Goal: Task Accomplishment & Management: Complete application form

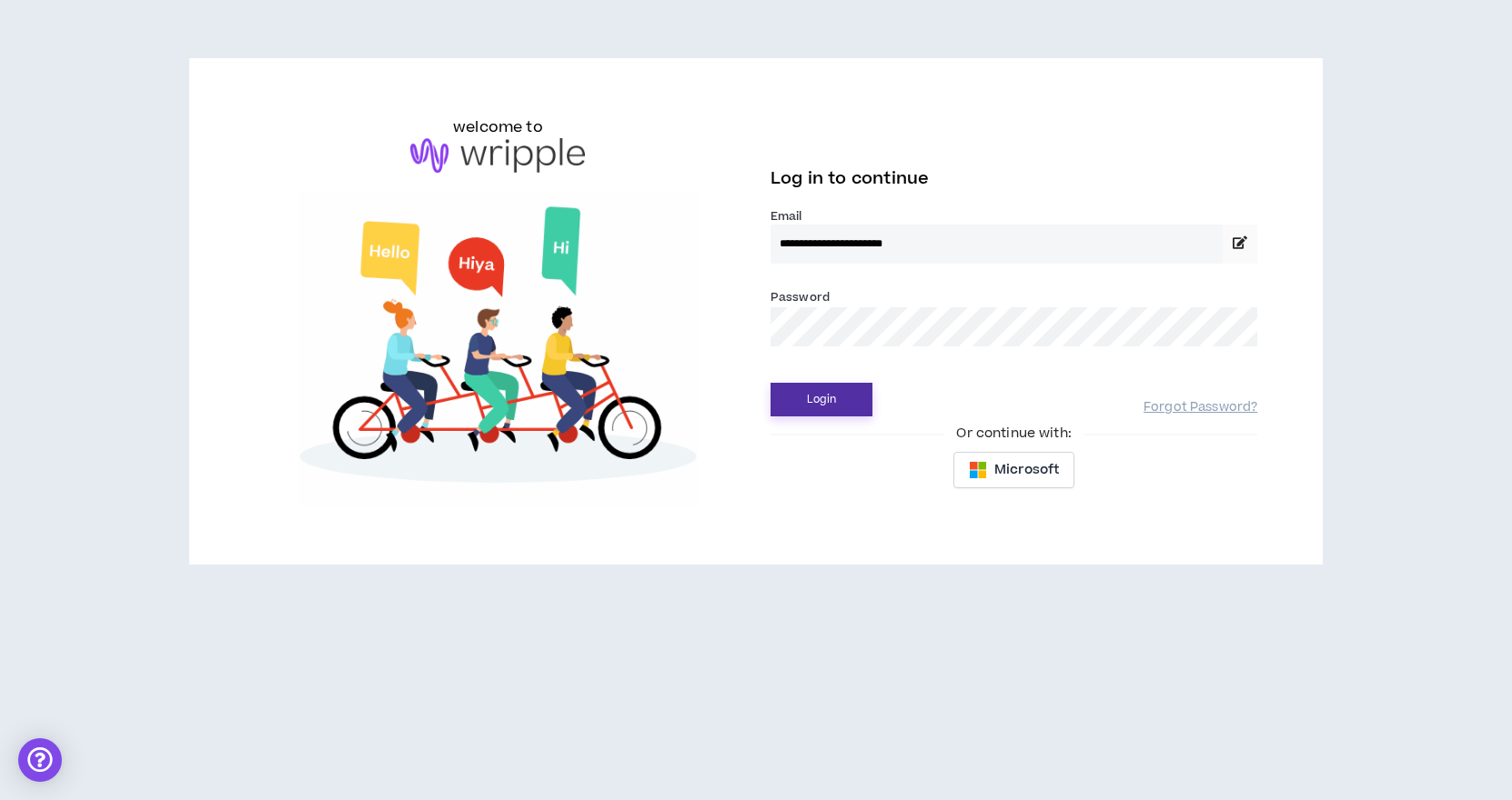
click at [815, 398] on button "Login" at bounding box center [821, 400] width 102 height 34
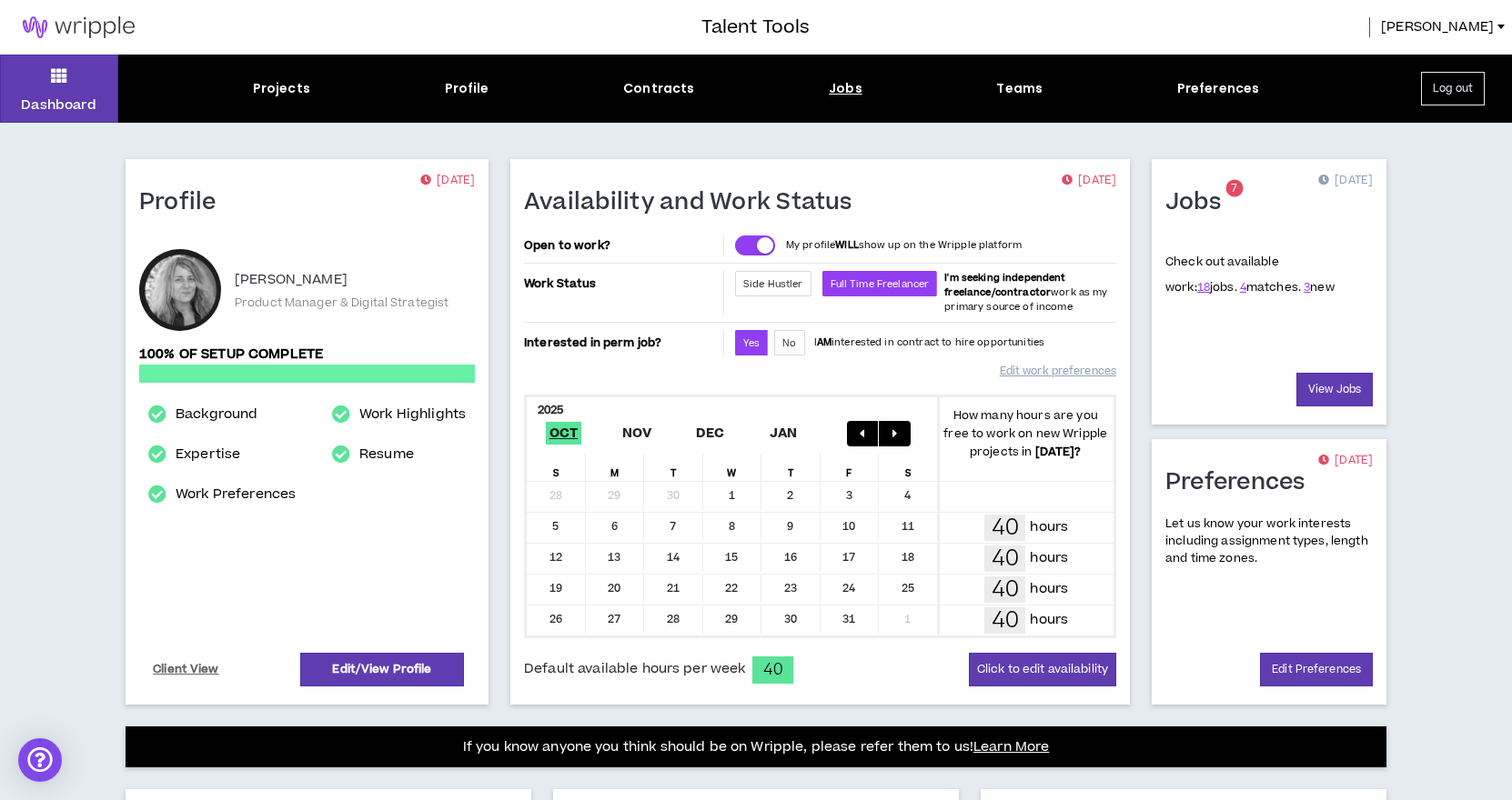
click at [835, 92] on div "Jobs" at bounding box center [845, 89] width 34 height 19
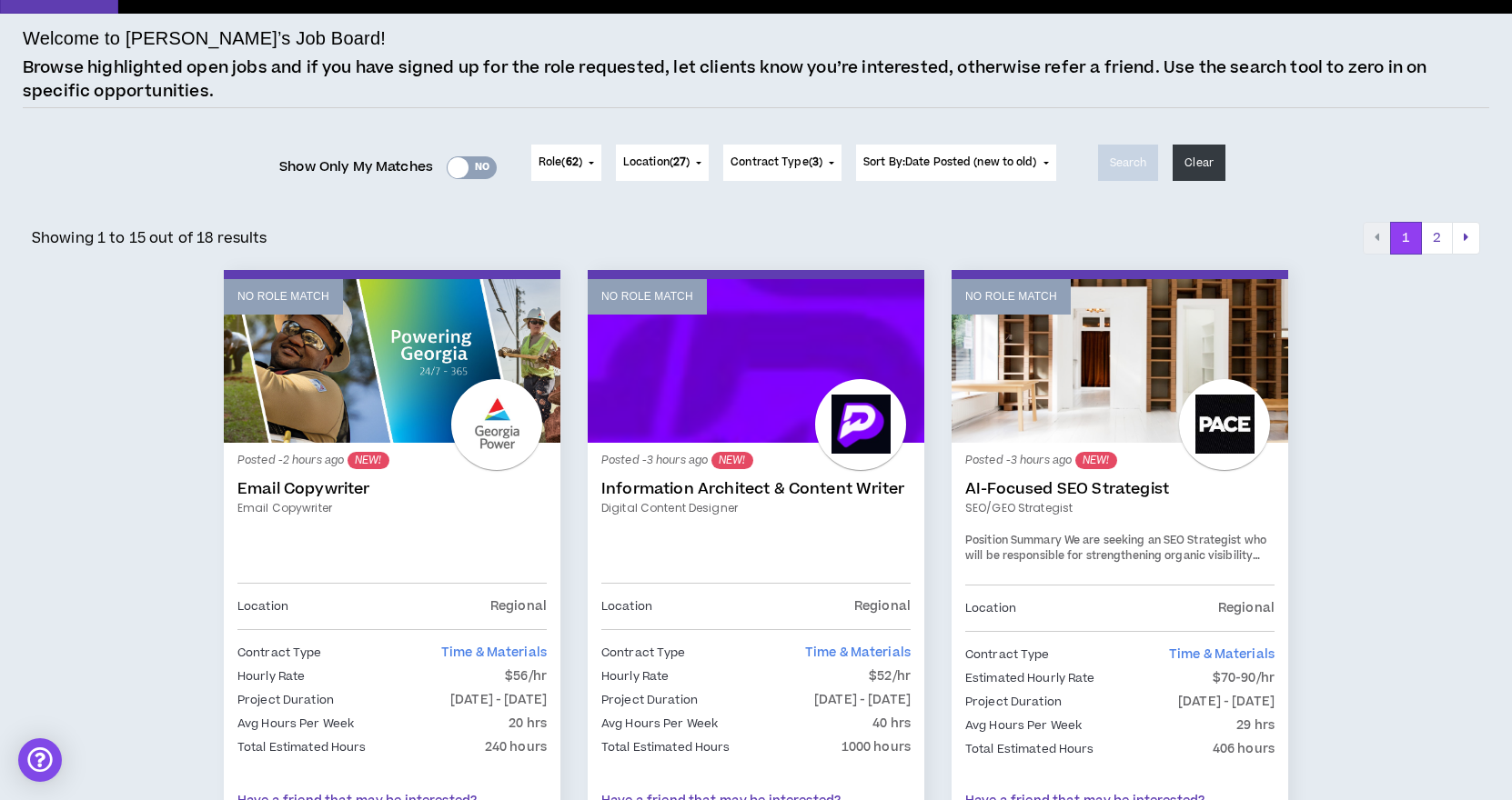
scroll to position [116, 0]
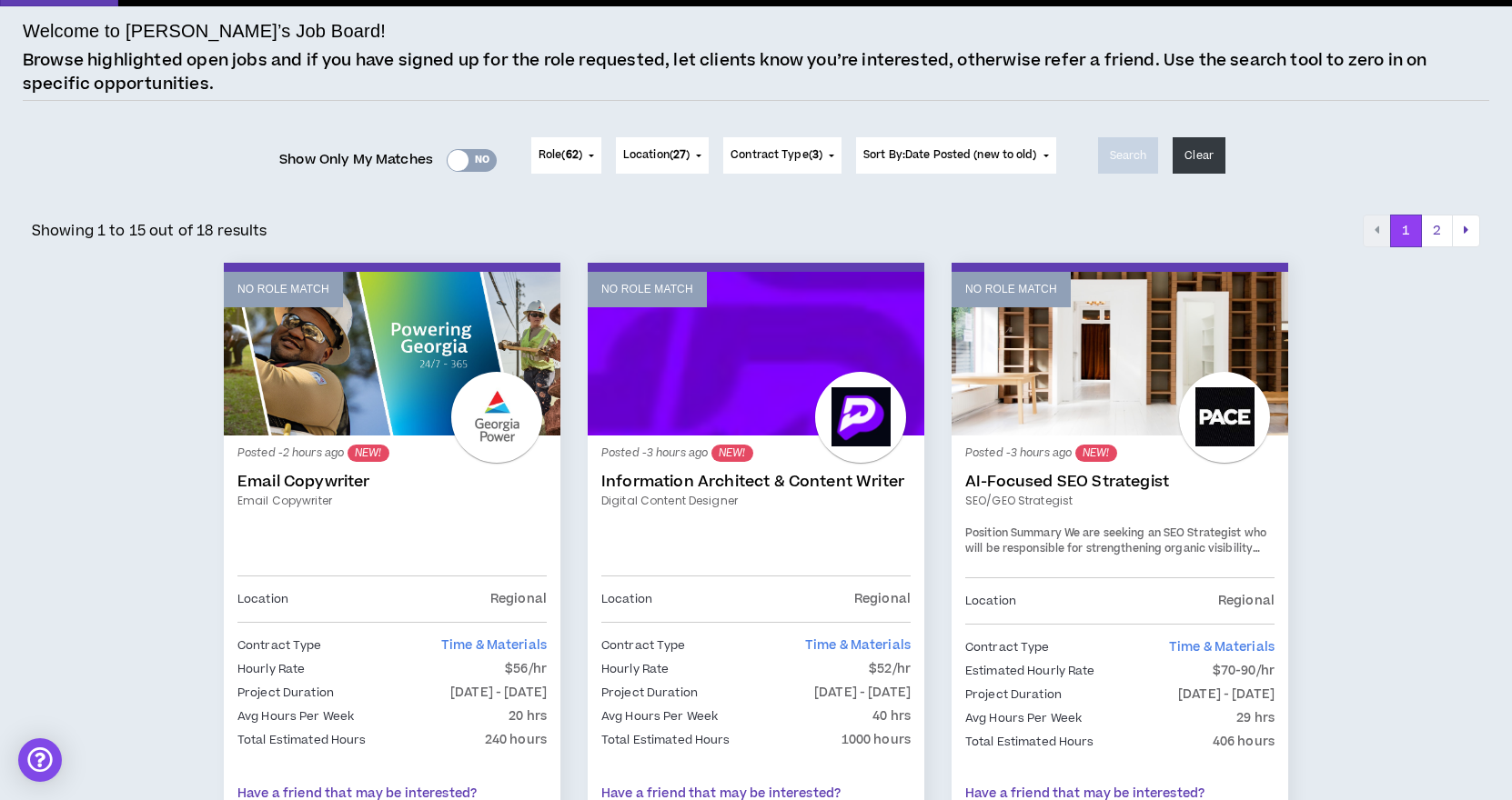
click at [453, 166] on div at bounding box center [457, 160] width 20 height 20
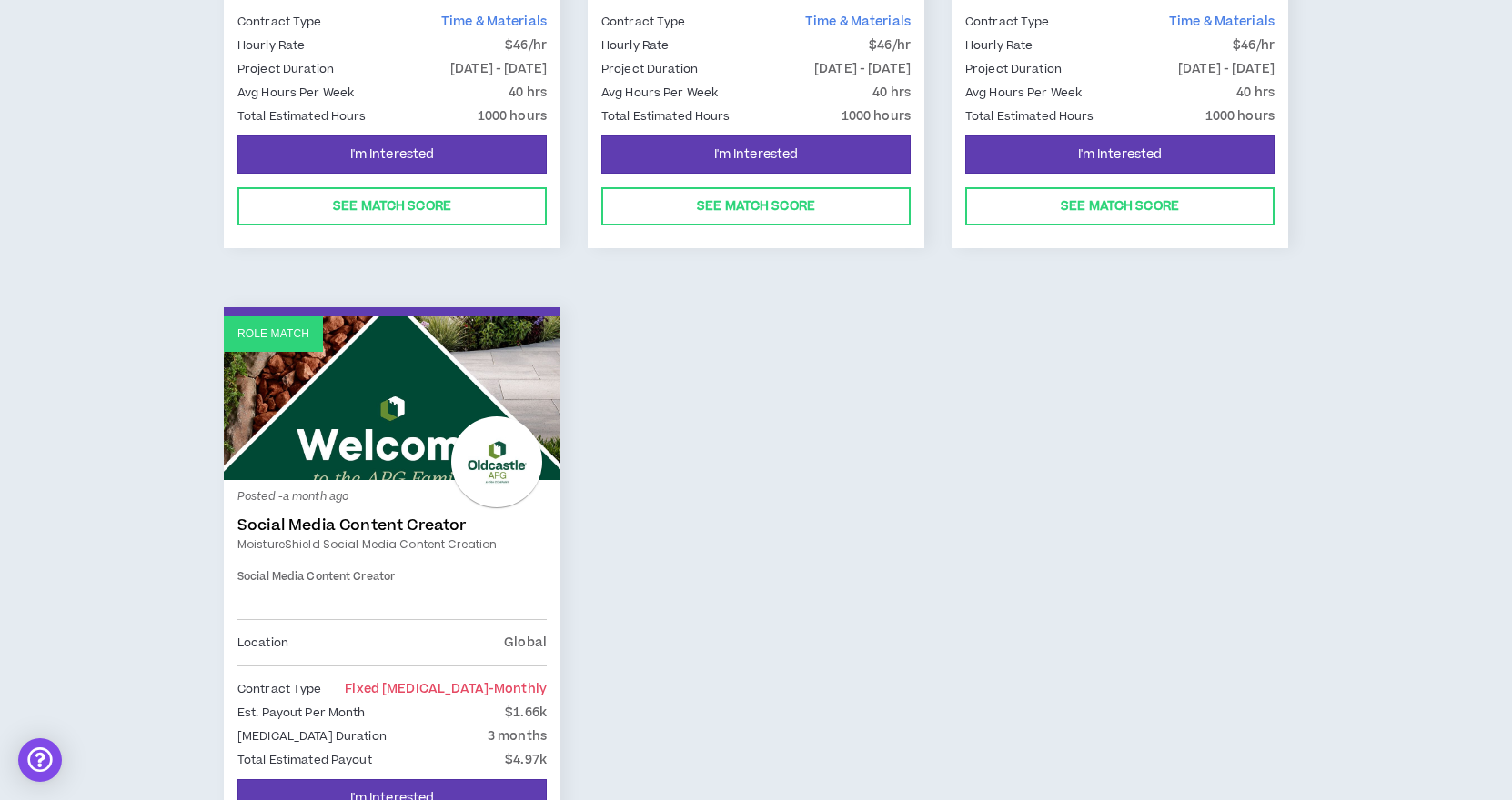
scroll to position [668, 0]
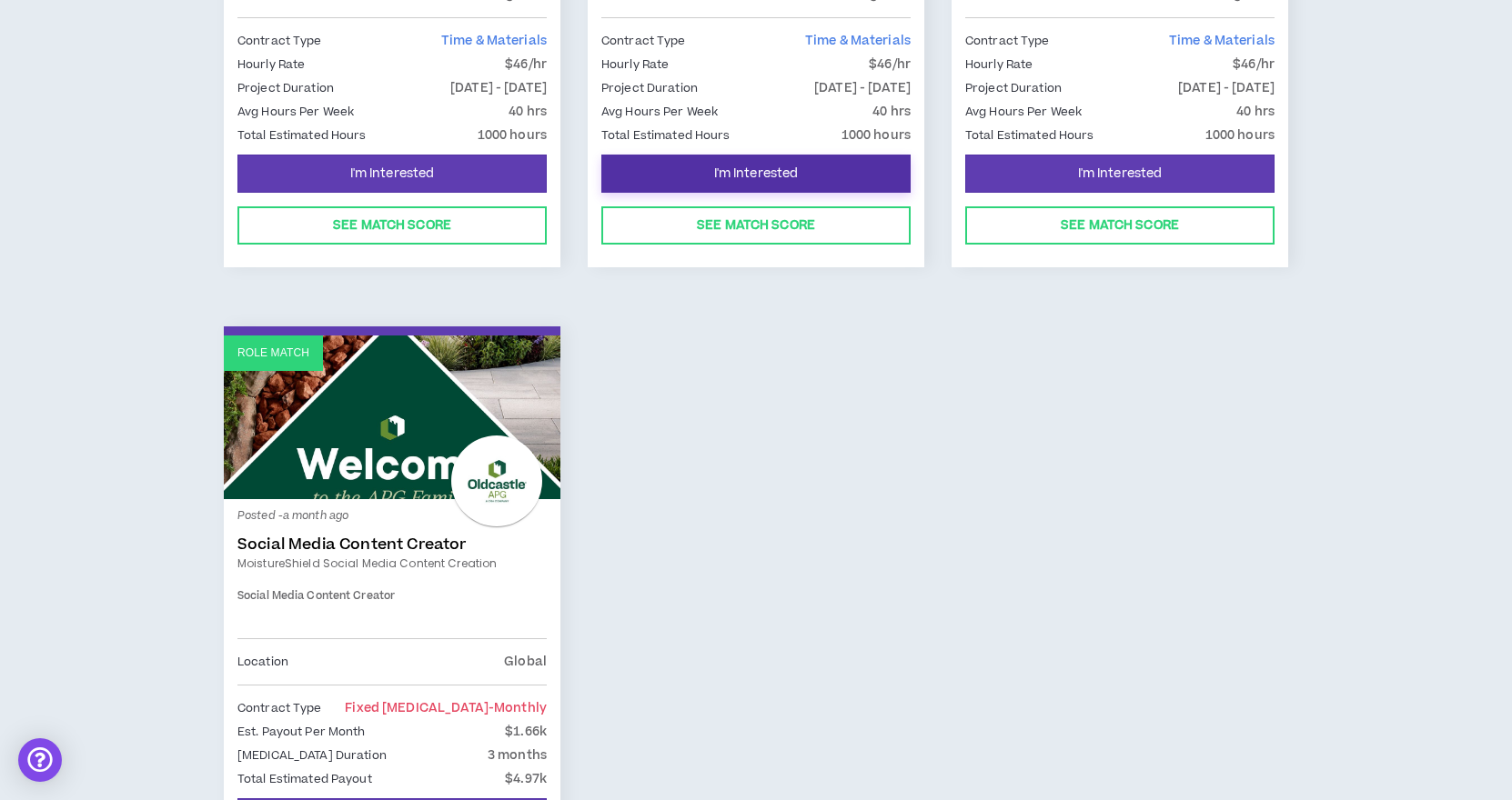
click at [721, 172] on span "I'm Interested" at bounding box center [756, 174] width 85 height 18
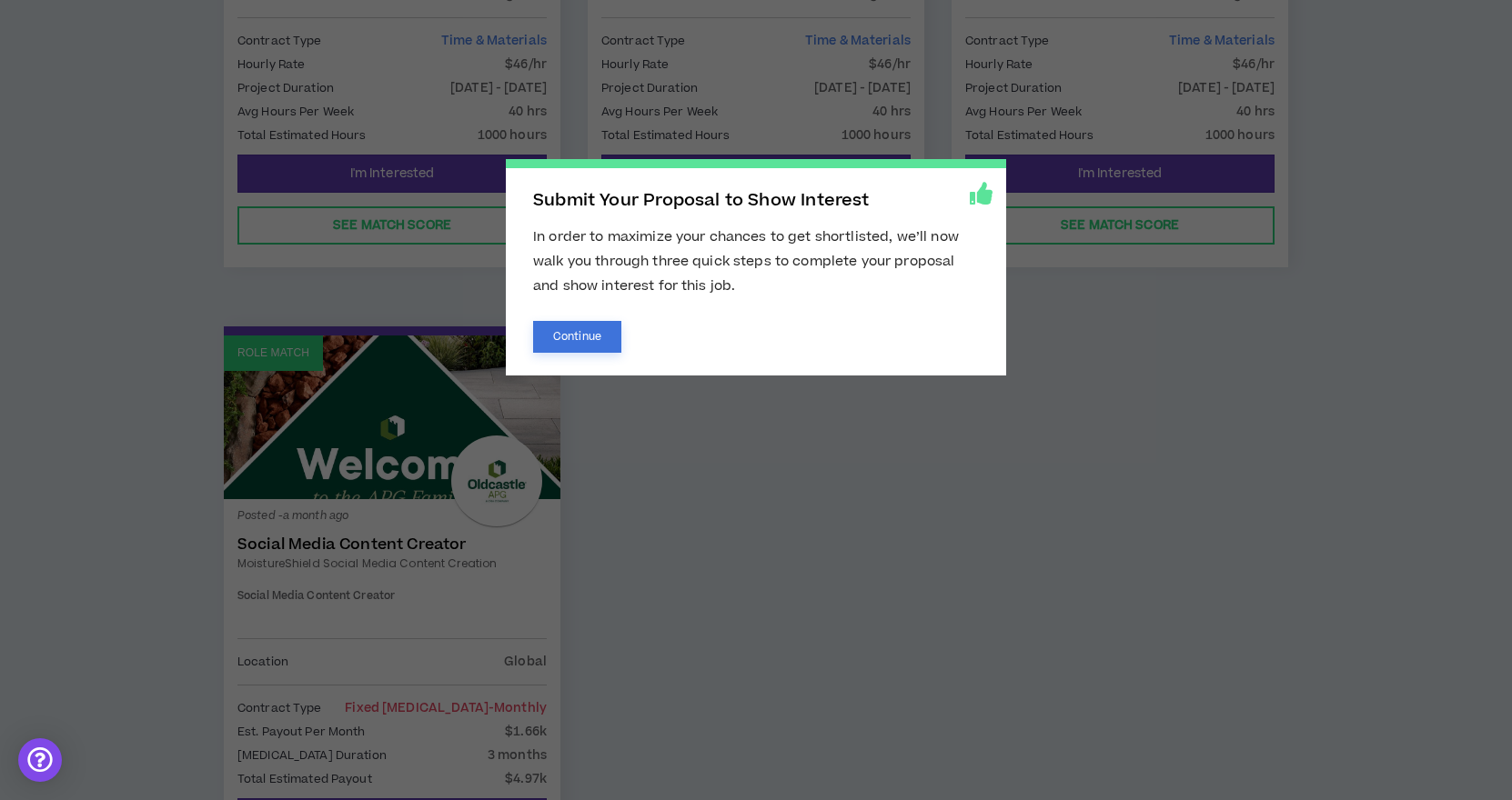
click at [573, 336] on button "Continue" at bounding box center [577, 336] width 89 height 32
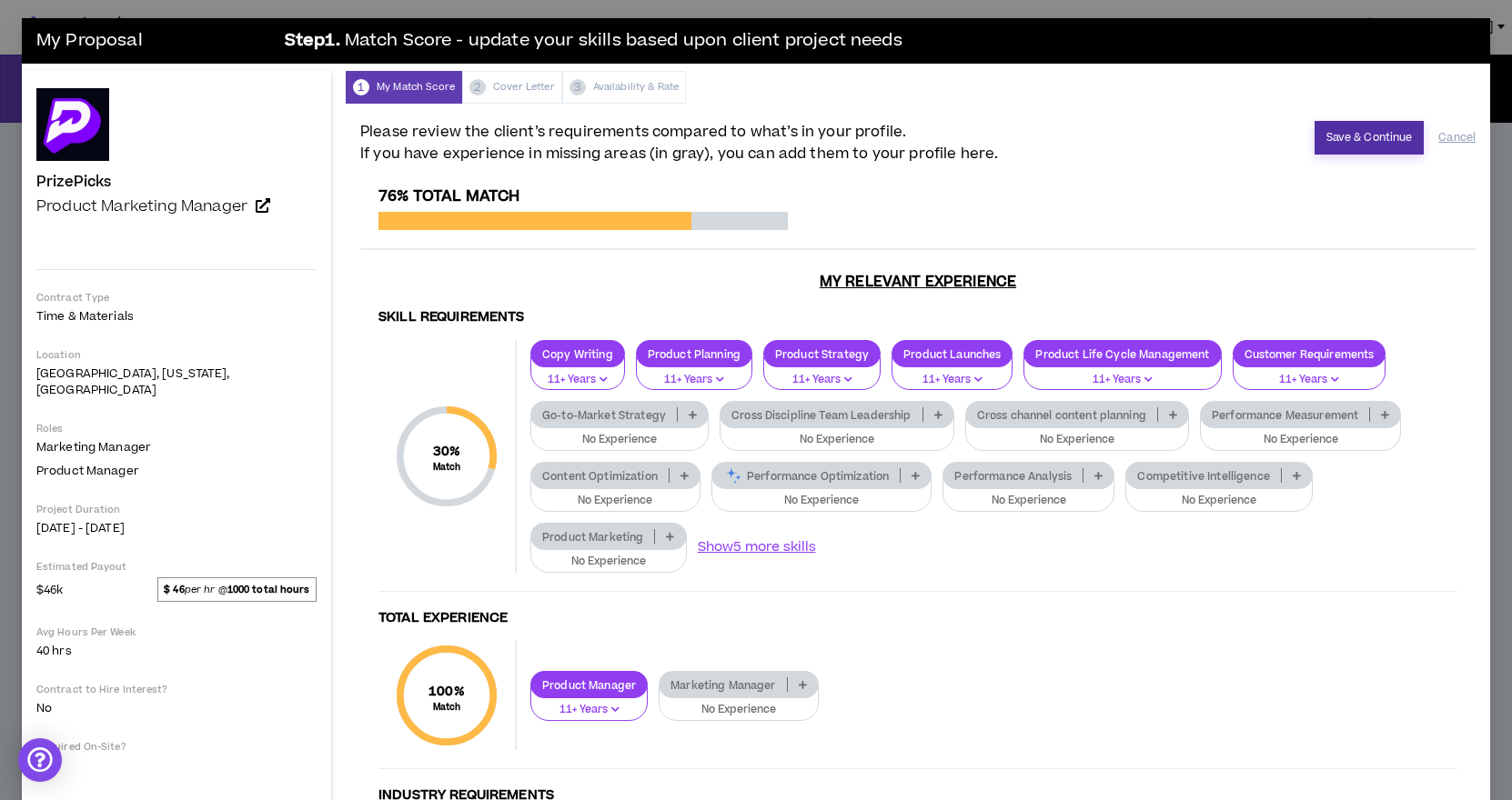
click at [1361, 140] on button "Save & Continue" at bounding box center [1370, 137] width 110 height 34
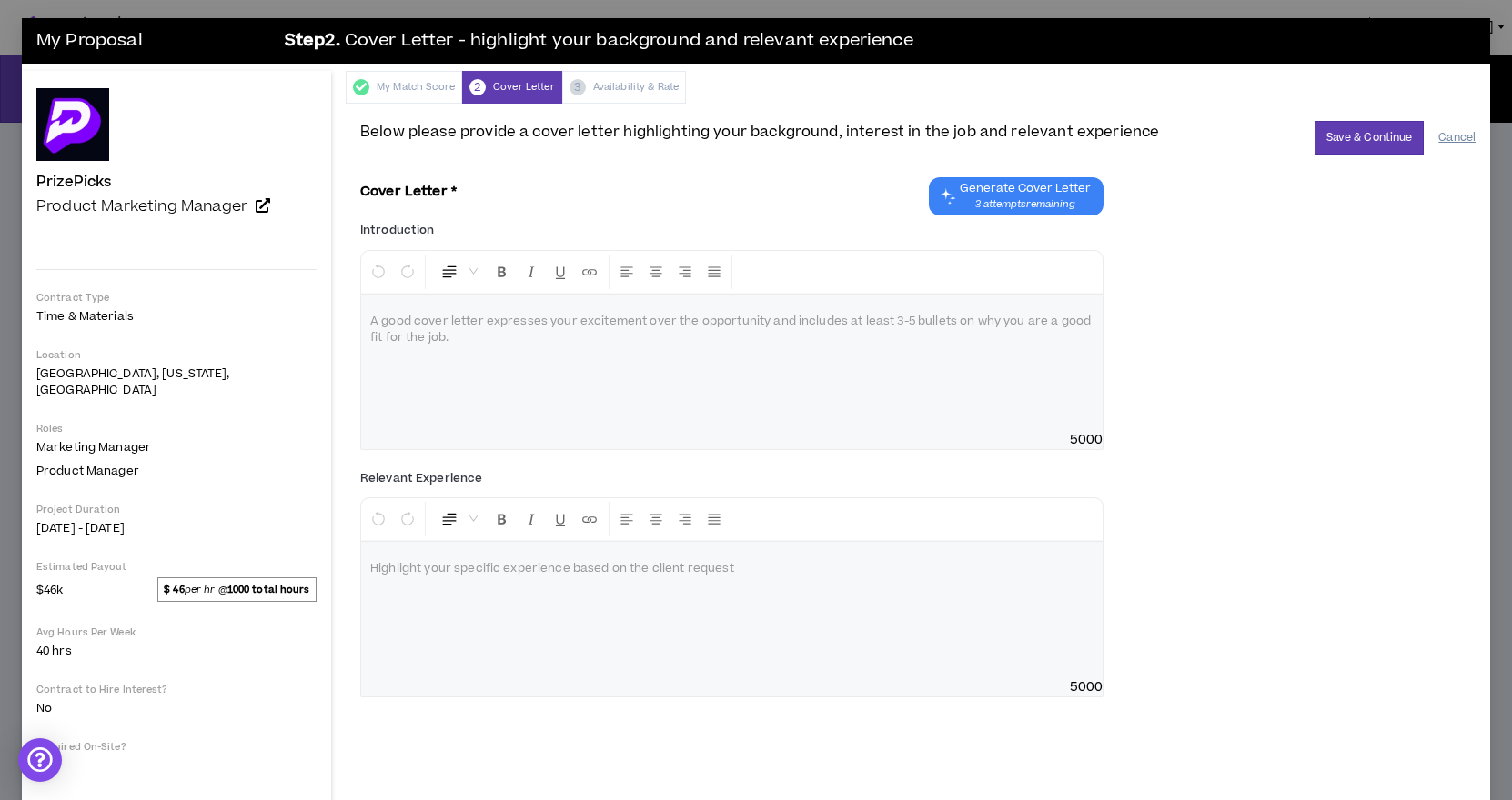
click at [1453, 134] on button "Cancel" at bounding box center [1456, 137] width 37 height 32
